Goal: Obtain resource: Download file/media

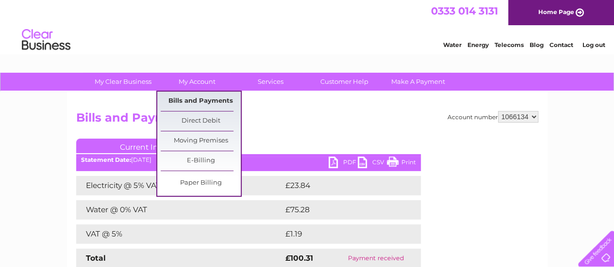
click at [197, 103] on link "Bills and Payments" at bounding box center [201, 101] width 80 height 19
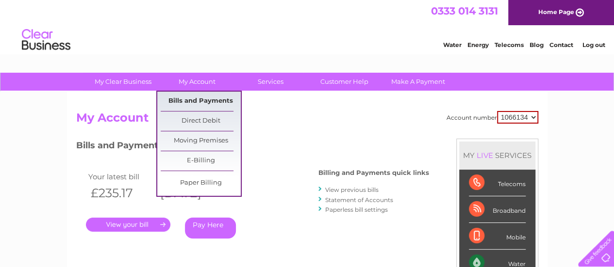
click at [193, 107] on link "Bills and Payments" at bounding box center [201, 101] width 80 height 19
click at [208, 99] on link "Bills and Payments" at bounding box center [201, 101] width 80 height 19
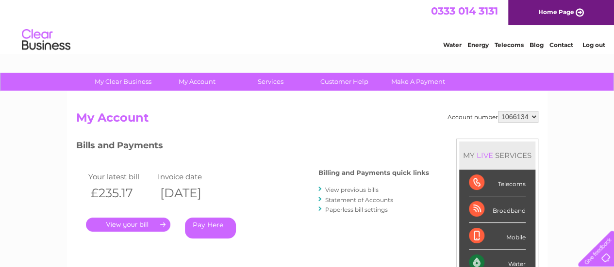
click at [346, 189] on link "View previous bills" at bounding box center [351, 189] width 53 height 7
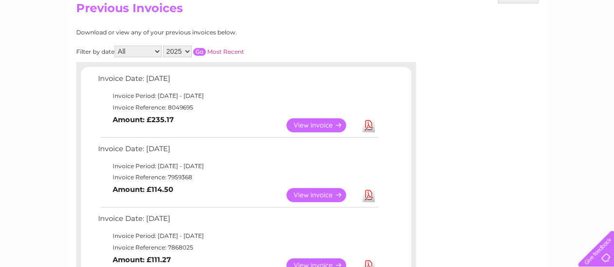
scroll to position [129, 0]
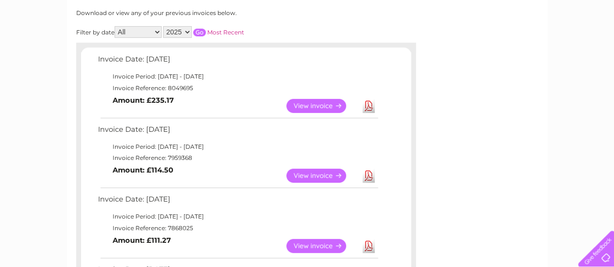
click at [371, 176] on link "Download" at bounding box center [369, 176] width 12 height 14
click at [369, 109] on link "Download" at bounding box center [369, 106] width 12 height 14
